Goal: Information Seeking & Learning: Learn about a topic

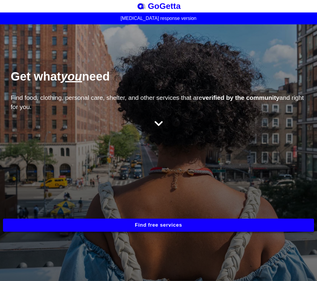
click at [159, 127] on icon at bounding box center [159, 124] width 8 height 10
click at [155, 123] on icon at bounding box center [159, 123] width 8 height 5
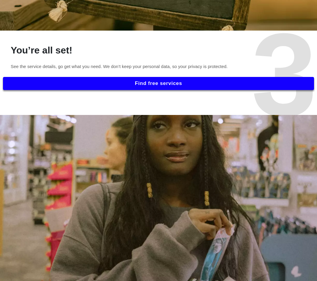
scroll to position [757, 0]
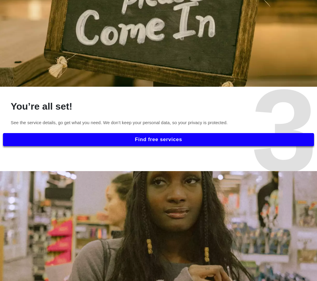
click at [152, 141] on button "Find free services" at bounding box center [158, 139] width 311 height 13
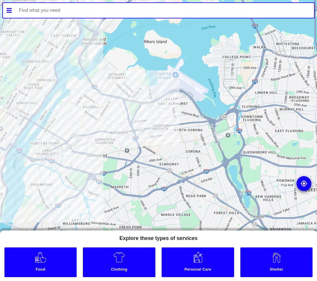
click at [81, 99] on div at bounding box center [158, 140] width 317 height 281
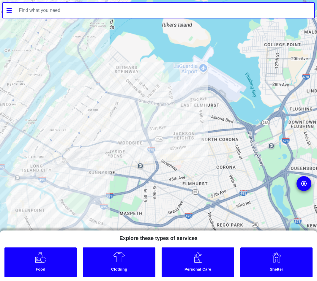
click at [81, 99] on div at bounding box center [158, 140] width 317 height 281
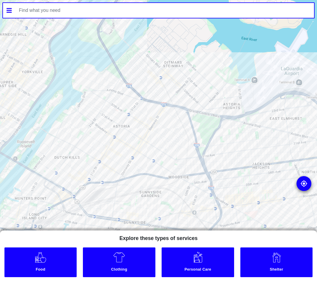
drag, startPoint x: 79, startPoint y: 118, endPoint x: 120, endPoint y: 130, distance: 42.4
click at [119, 130] on div at bounding box center [158, 140] width 317 height 281
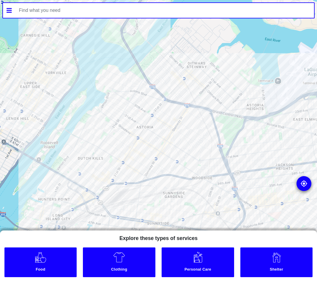
click at [116, 130] on div at bounding box center [158, 140] width 317 height 281
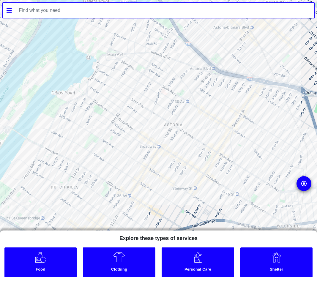
click at [50, 148] on div at bounding box center [158, 140] width 317 height 281
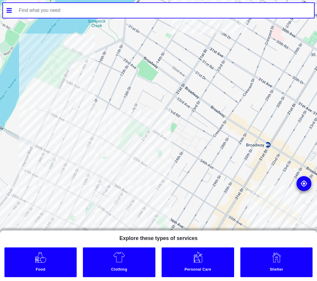
click at [50, 153] on div at bounding box center [158, 140] width 317 height 281
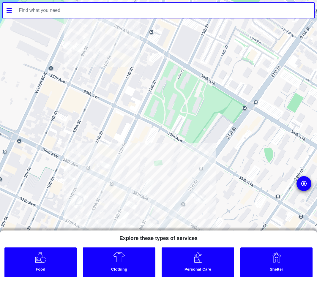
click at [112, 179] on div at bounding box center [158, 140] width 317 height 281
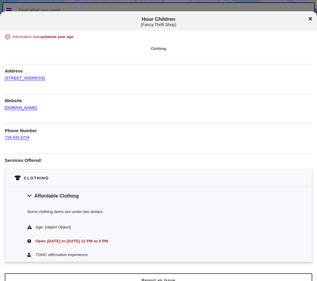
click at [309, 19] on icon at bounding box center [310, 18] width 3 height 5
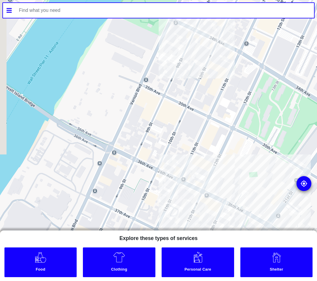
drag, startPoint x: 128, startPoint y: 129, endPoint x: 225, endPoint y: 141, distance: 97.0
click at [225, 141] on div at bounding box center [158, 140] width 317 height 281
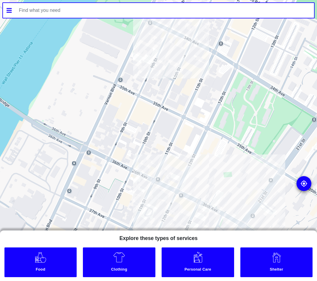
drag, startPoint x: 163, startPoint y: 102, endPoint x: 134, endPoint y: 102, distance: 29.1
click at [134, 102] on div at bounding box center [158, 140] width 317 height 281
